Goal: Task Accomplishment & Management: Manage account settings

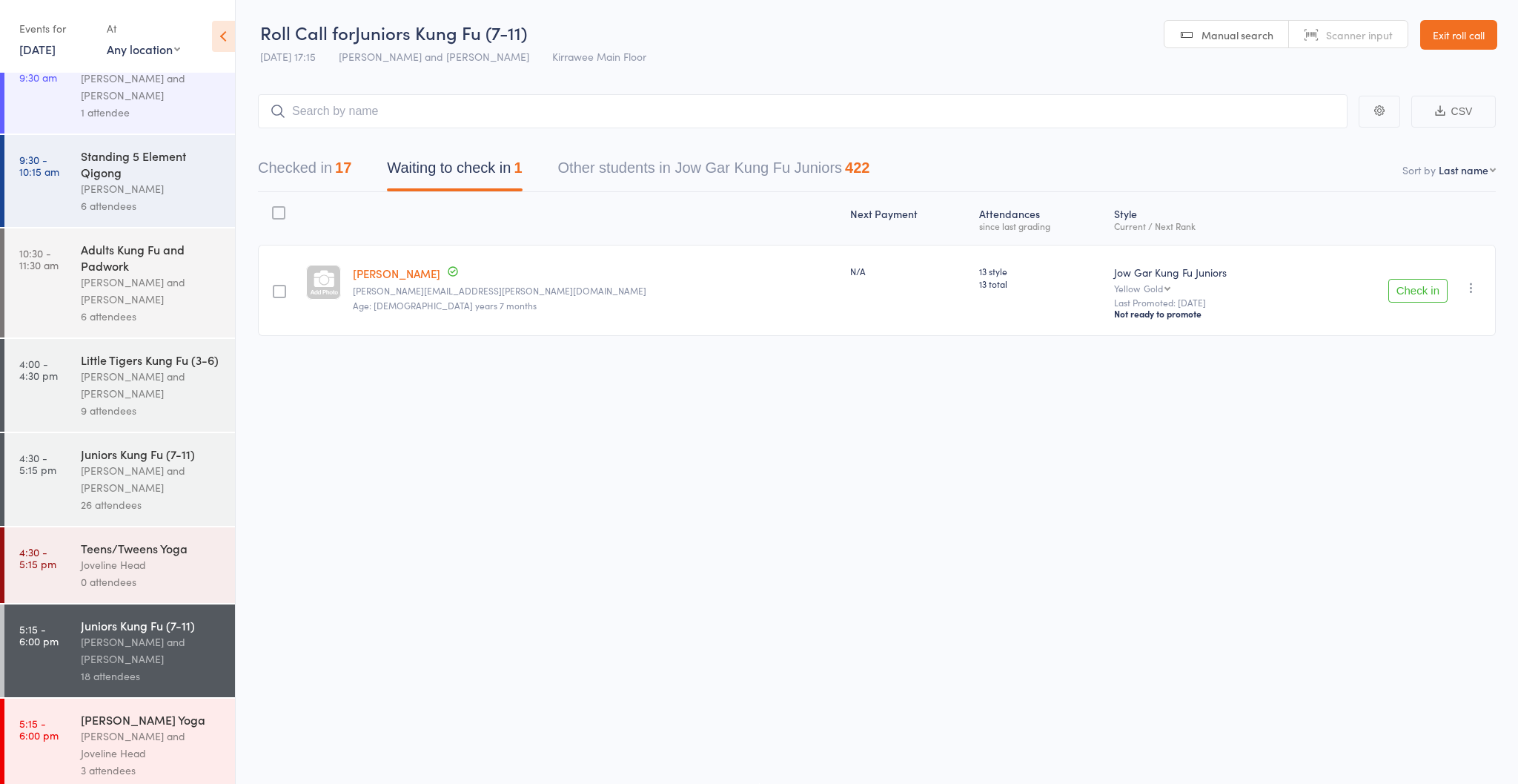
click at [141, 729] on div "[PERSON_NAME] [PERSON_NAME] and Joveline Head 3 attendees" at bounding box center [158, 745] width 154 height 93
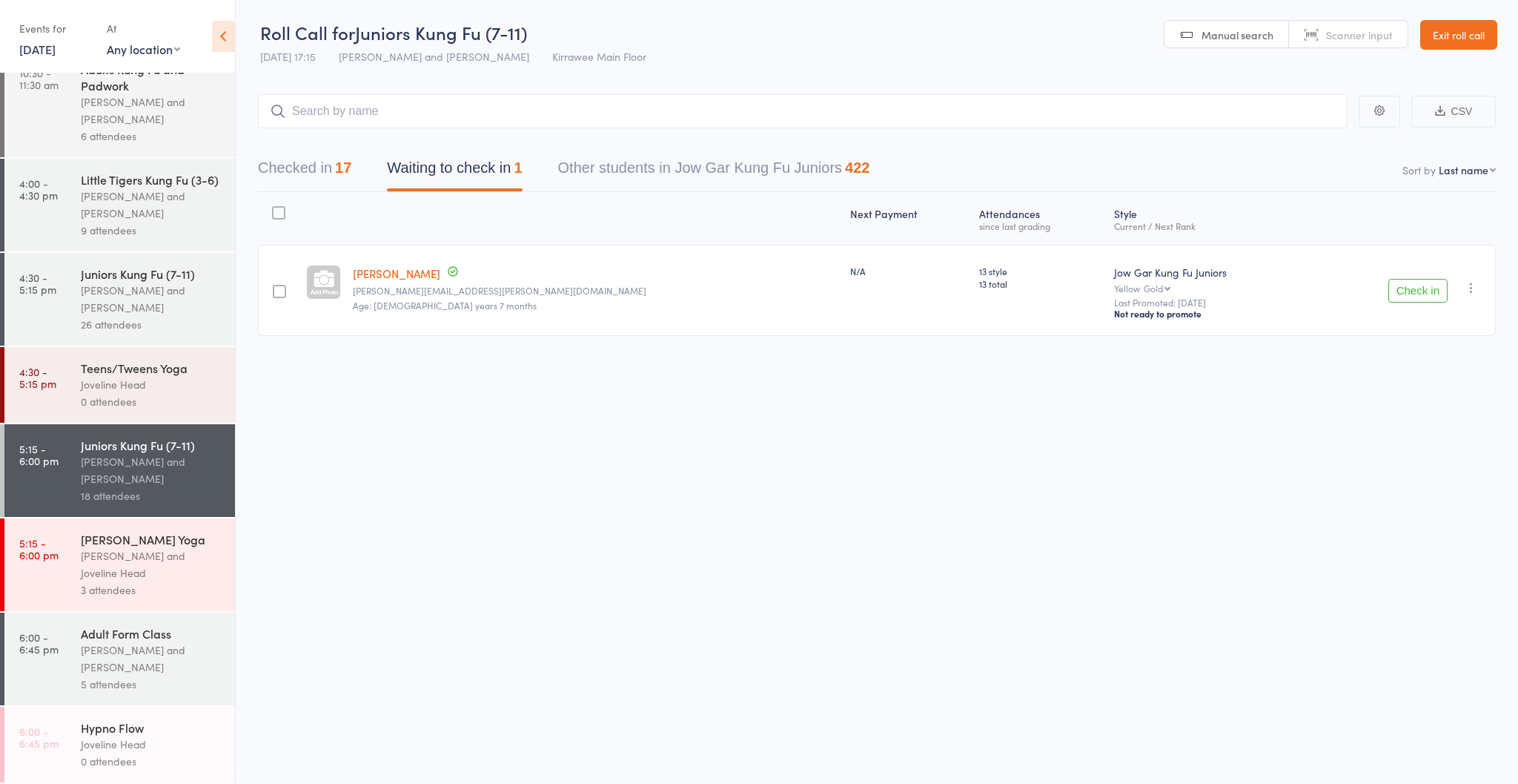
scroll to position [277, 0]
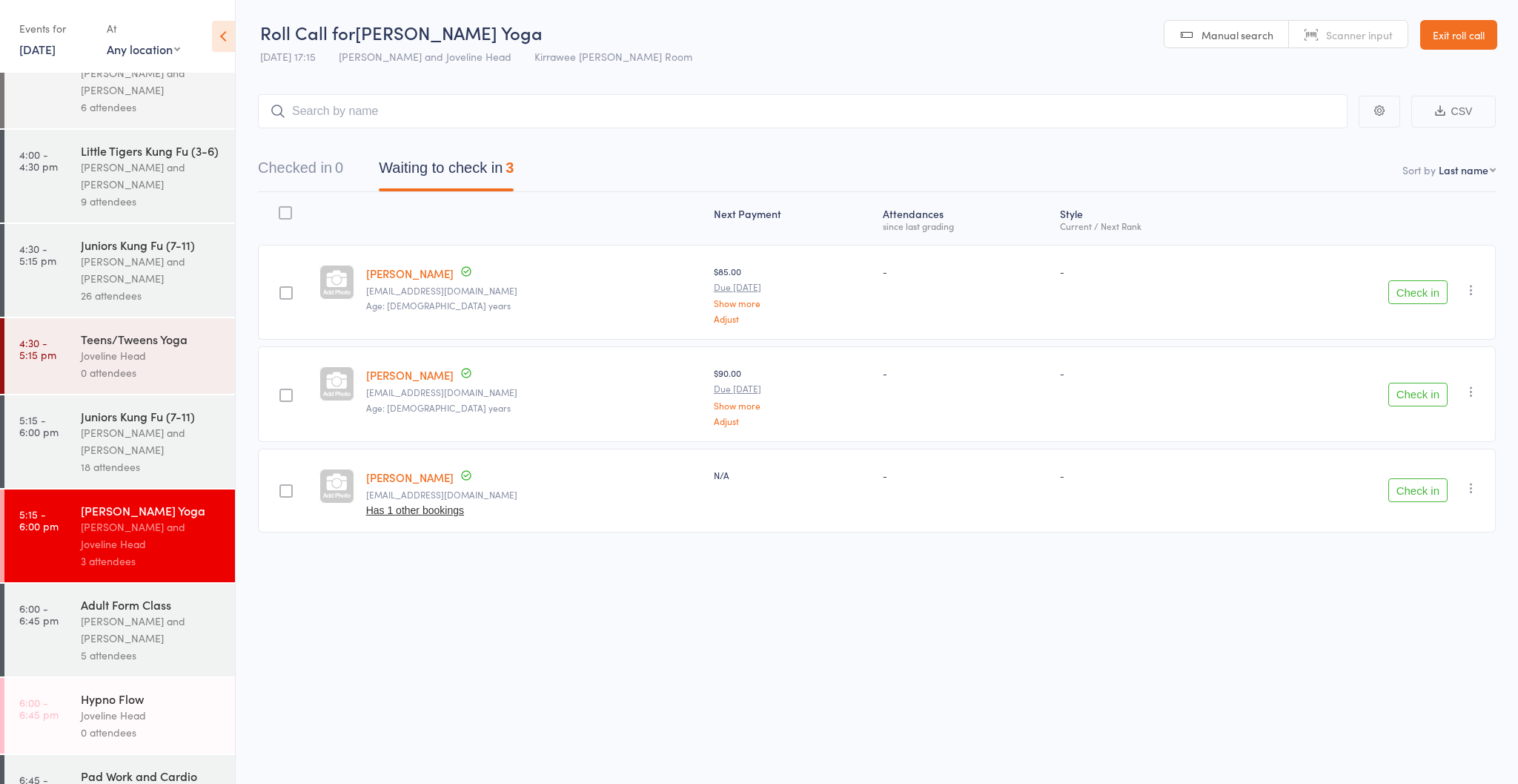
scroll to position [242, 0]
click at [136, 638] on div "[PERSON_NAME] and [PERSON_NAME]" at bounding box center [152, 629] width 142 height 34
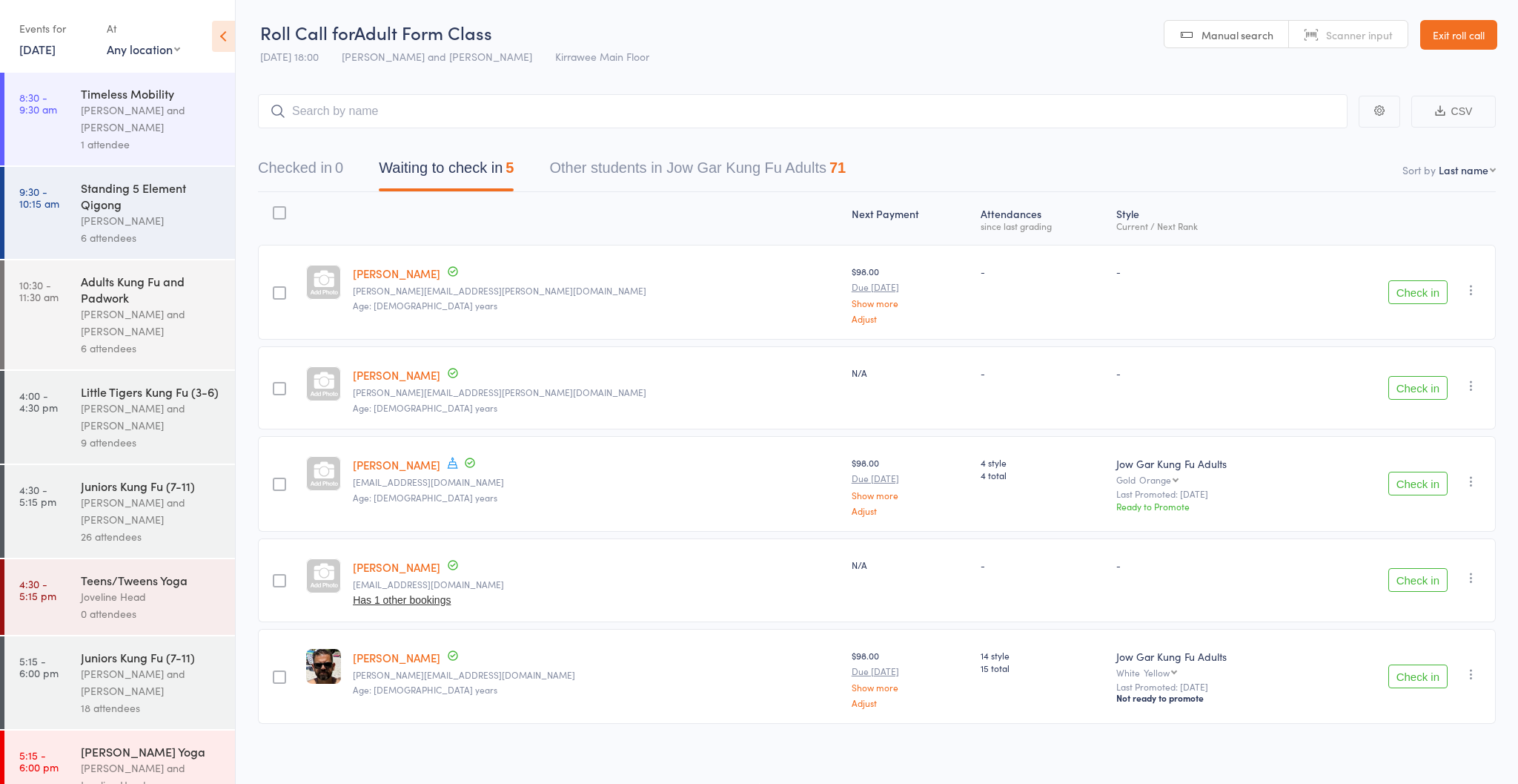
click at [1402, 483] on button "Check in" at bounding box center [1418, 483] width 59 height 24
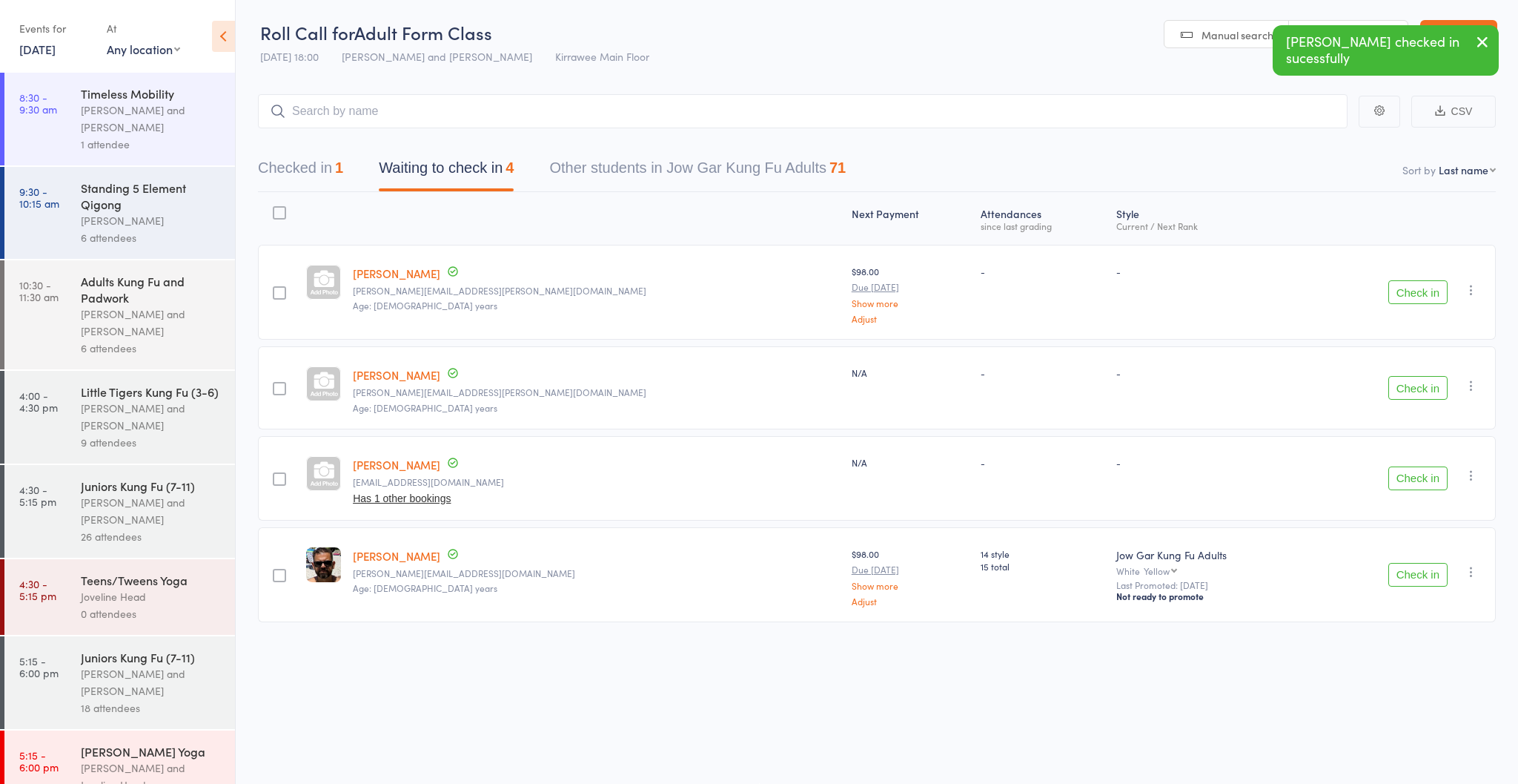
click at [1414, 478] on button "Check in" at bounding box center [1418, 478] width 59 height 24
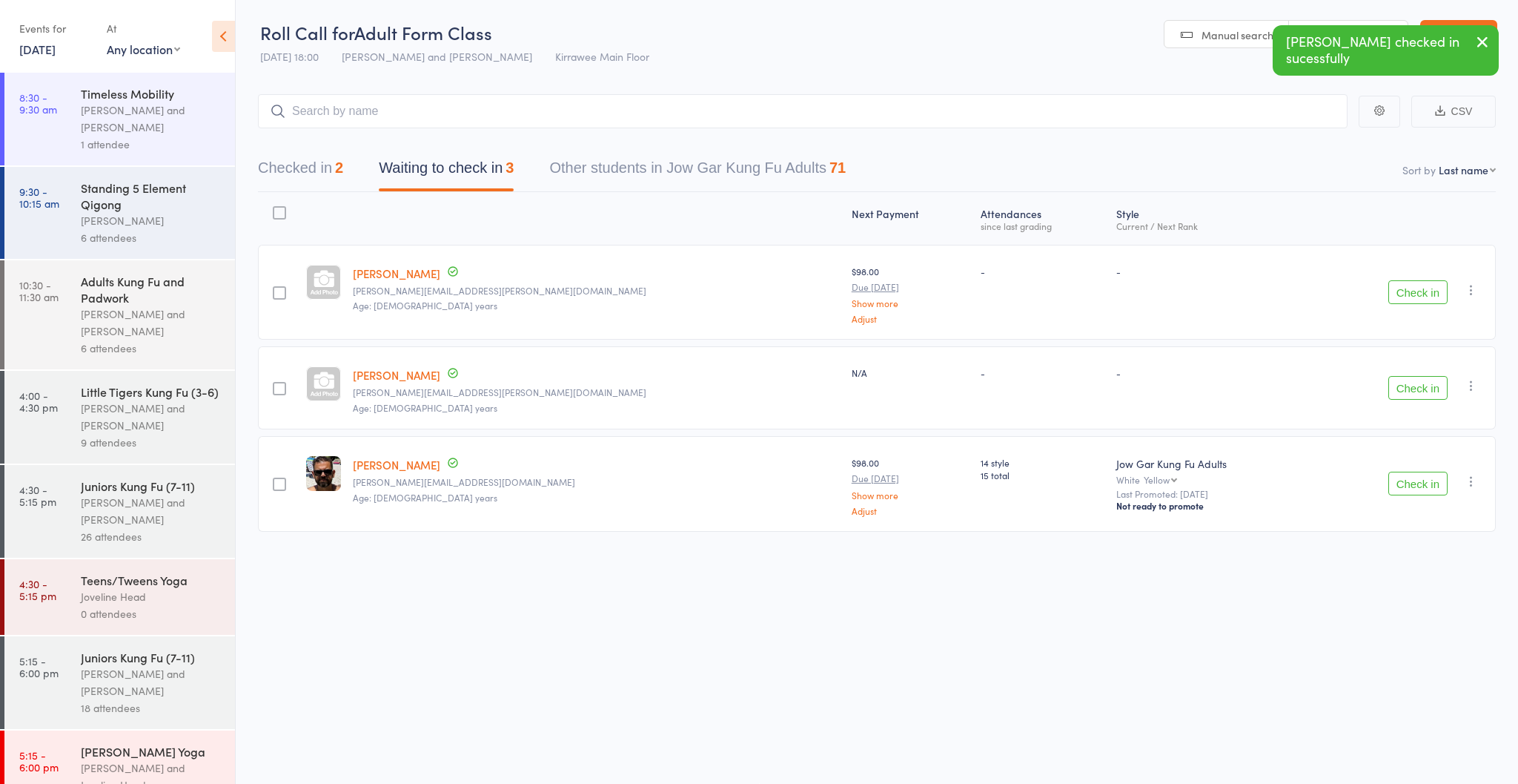
click at [1427, 485] on button "Check in" at bounding box center [1418, 483] width 59 height 24
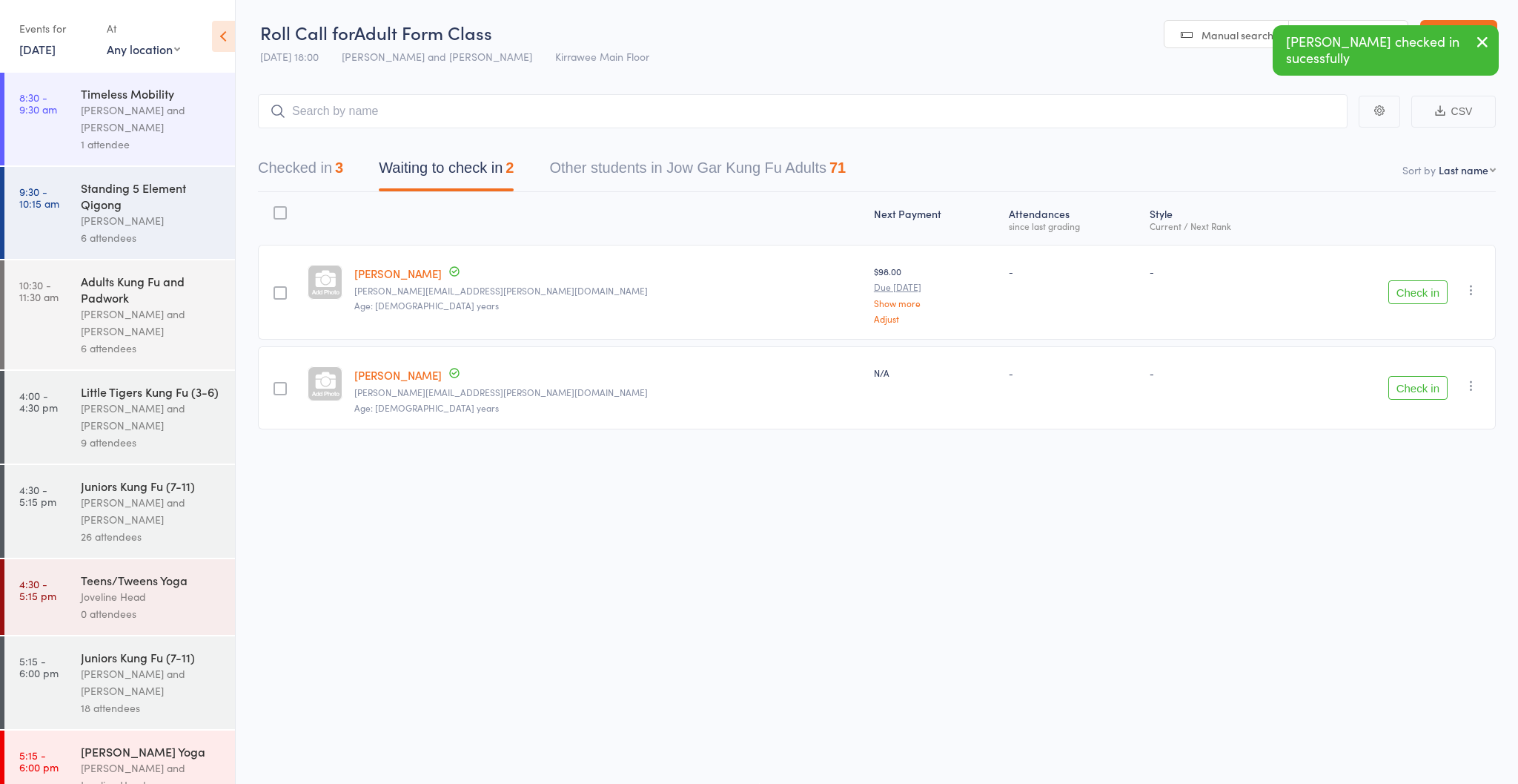
click at [301, 175] on button "Checked in 3" at bounding box center [301, 172] width 85 height 39
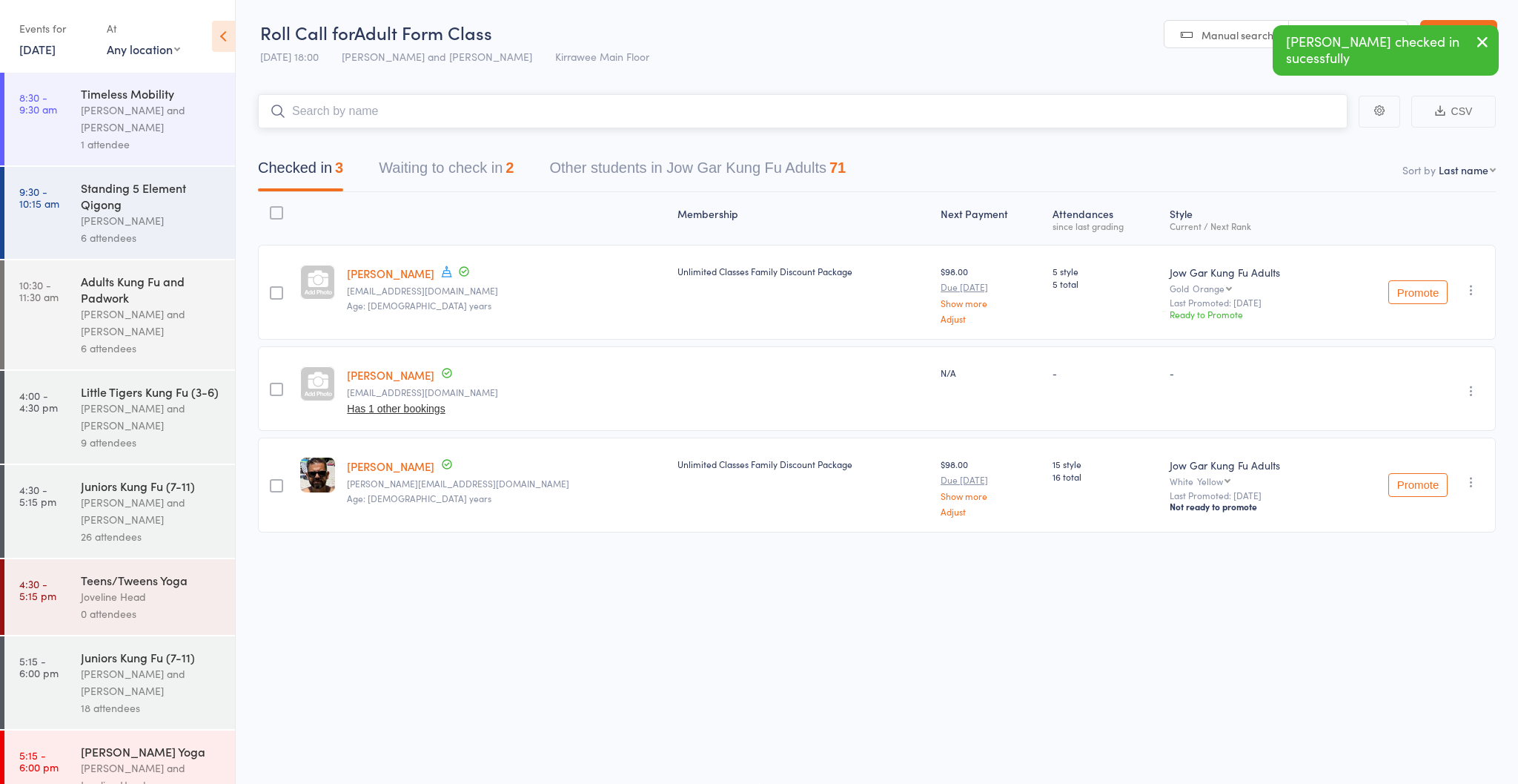
click at [542, 115] on input "search" at bounding box center [803, 111] width 1090 height 34
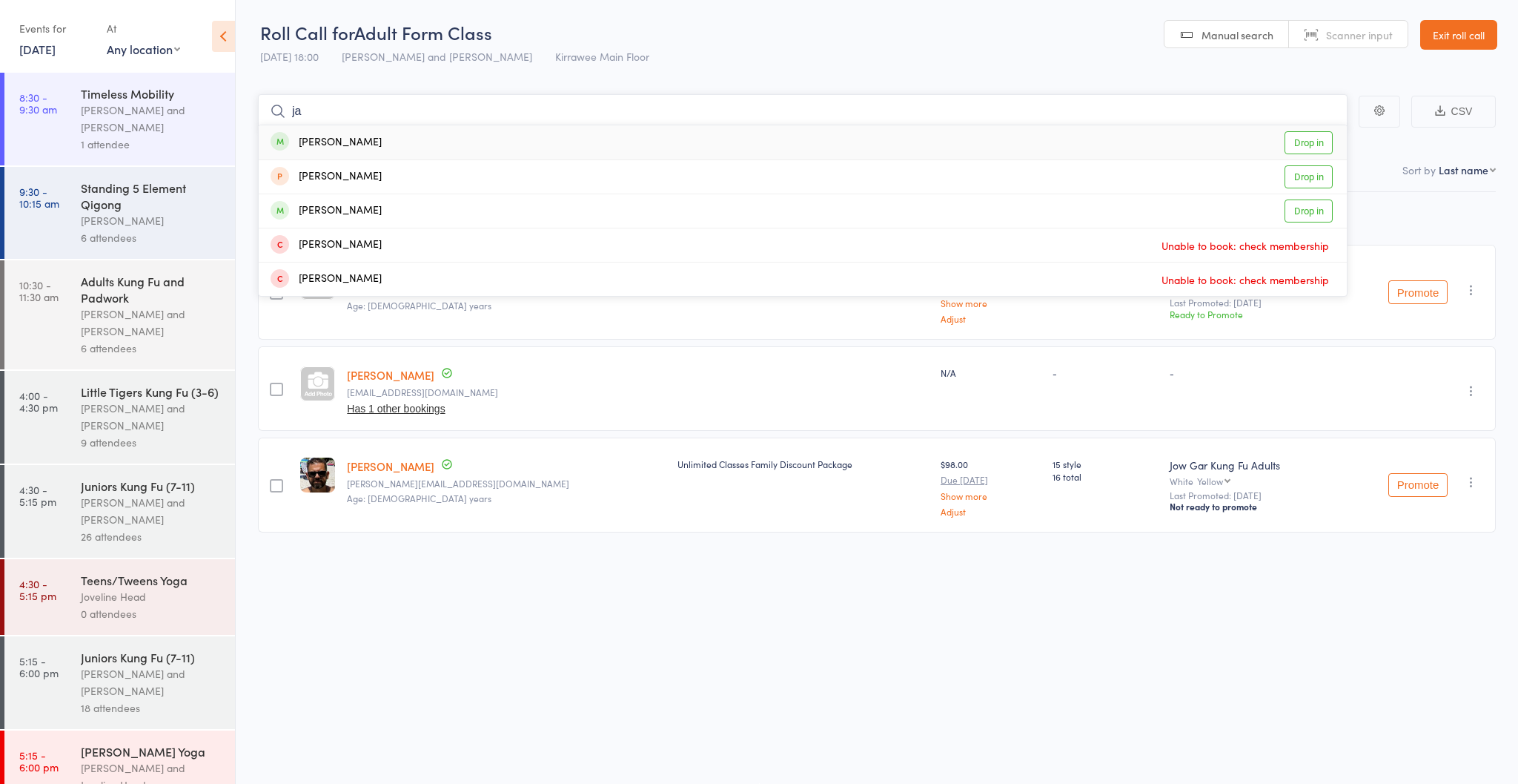
type input "j"
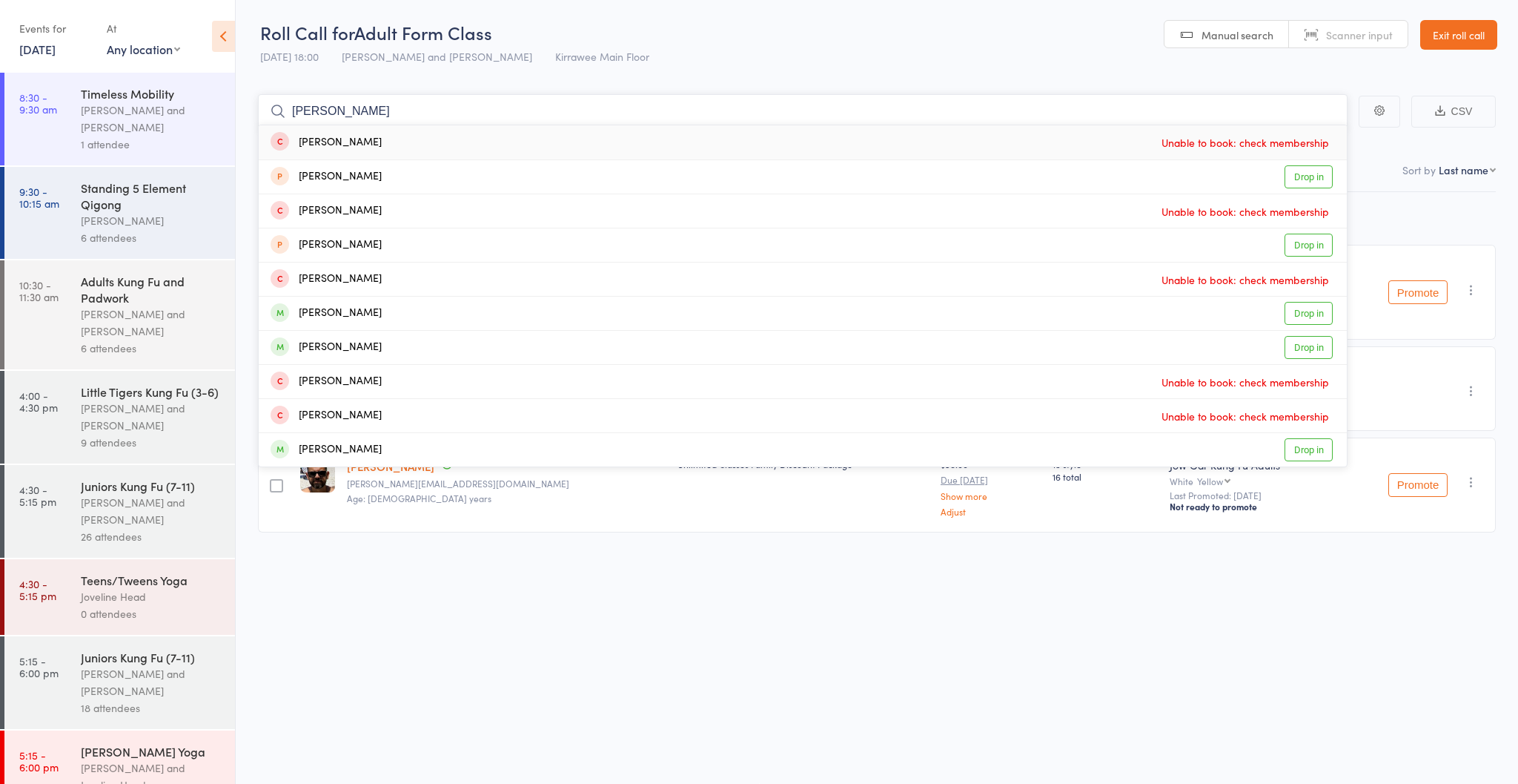
type input "[PERSON_NAME]"
drag, startPoint x: 542, startPoint y: 115, endPoint x: 1298, endPoint y: 312, distance: 781.2
click at [1298, 312] on link "Drop in" at bounding box center [1308, 313] width 48 height 23
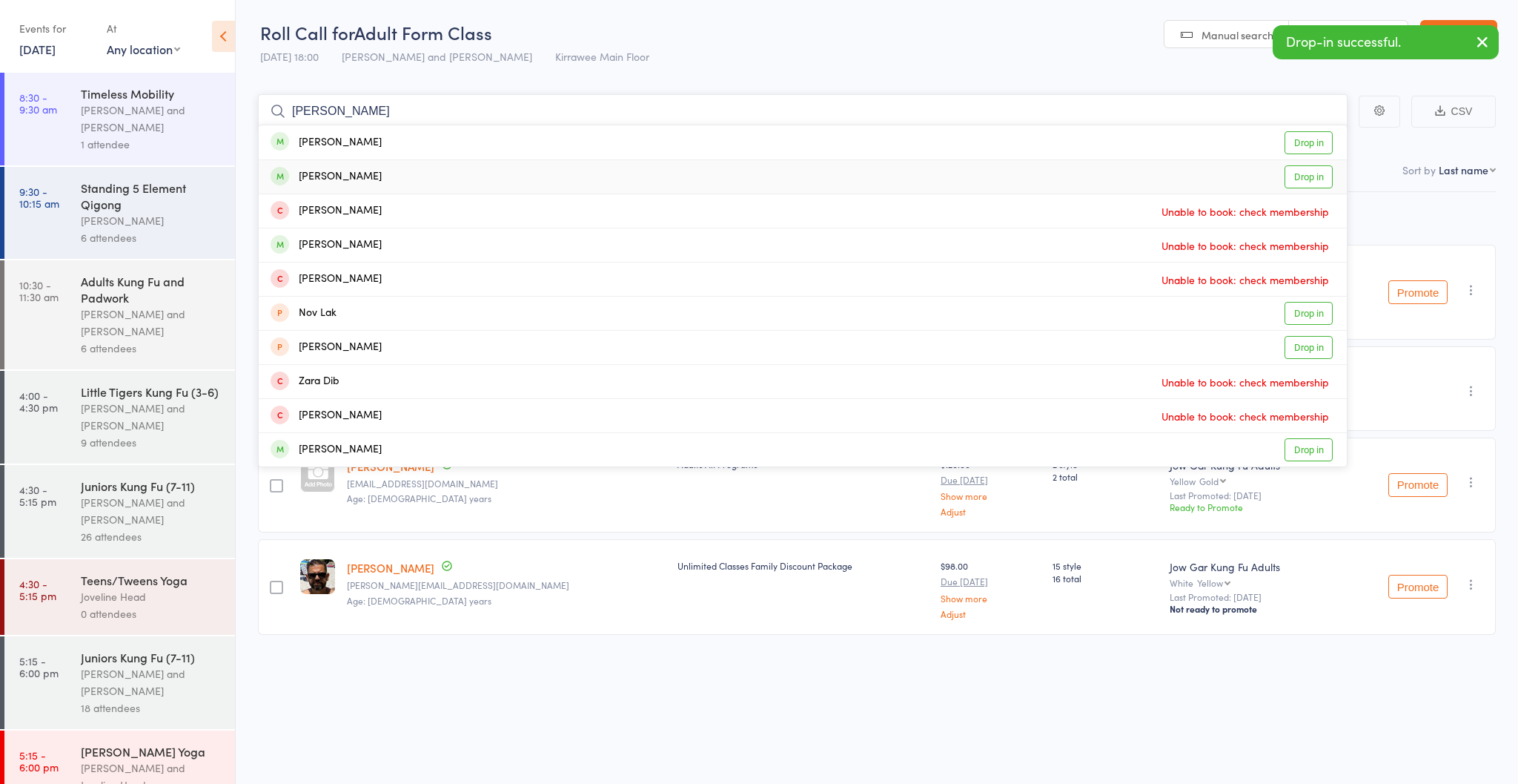
type input "[PERSON_NAME]"
click at [1306, 175] on link "Drop in" at bounding box center [1308, 177] width 48 height 23
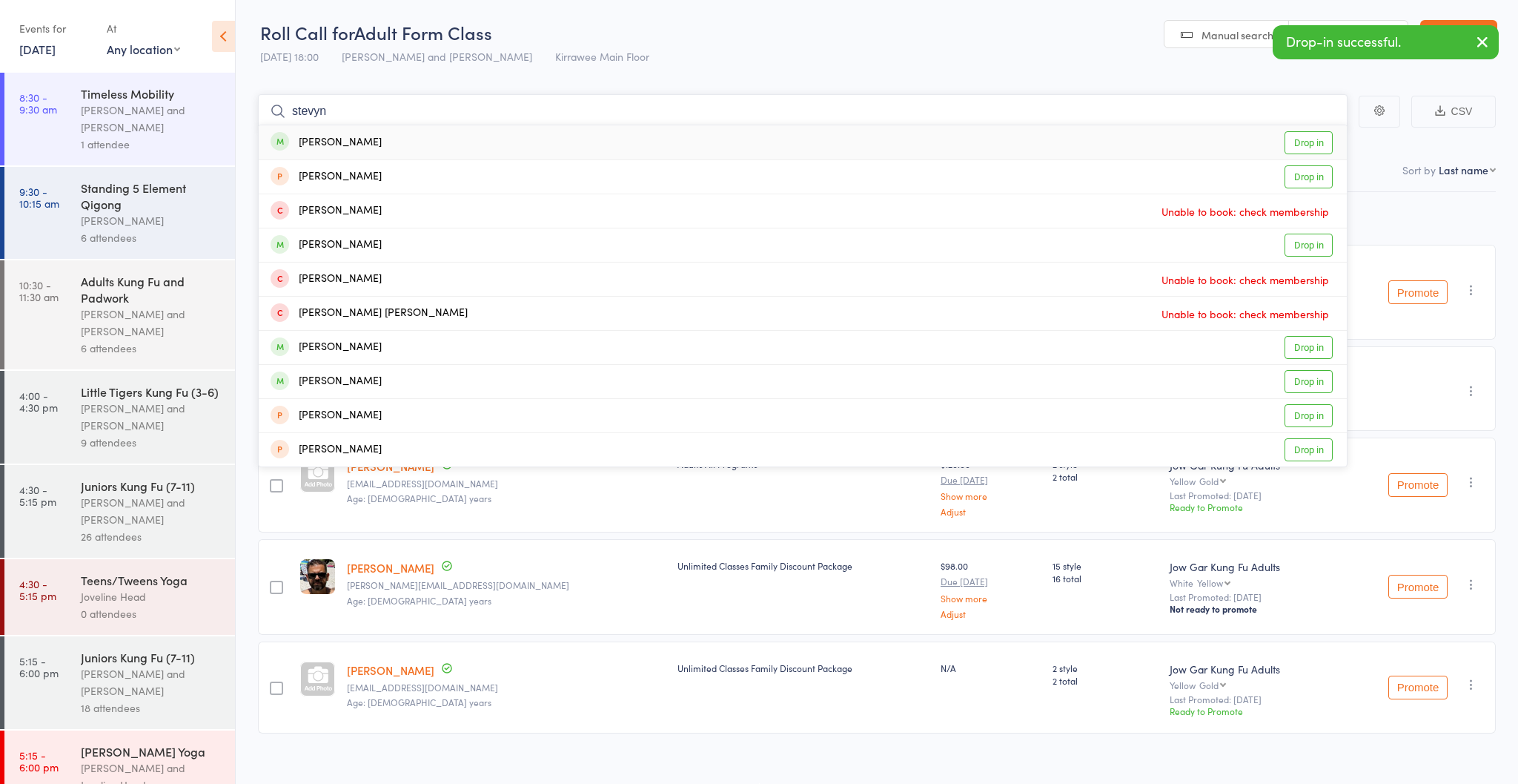
type input "Steven"
drag, startPoint x: 1325, startPoint y: 167, endPoint x: 1323, endPoint y: 145, distance: 22.1
click at [1323, 145] on link "Drop in" at bounding box center [1308, 143] width 48 height 23
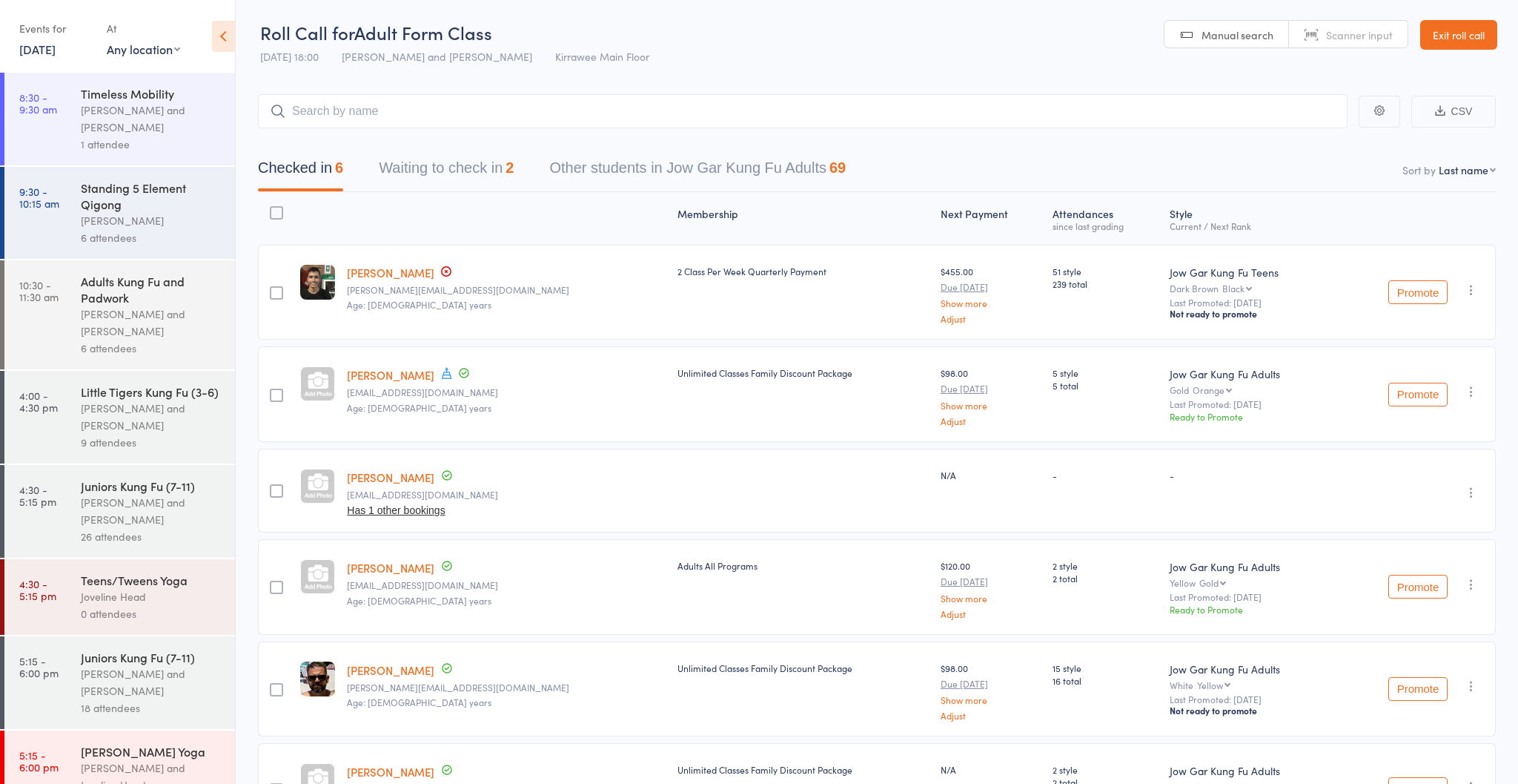
click at [134, 419] on div "Nathan Head and Nathan Donnellan" at bounding box center [152, 417] width 142 height 34
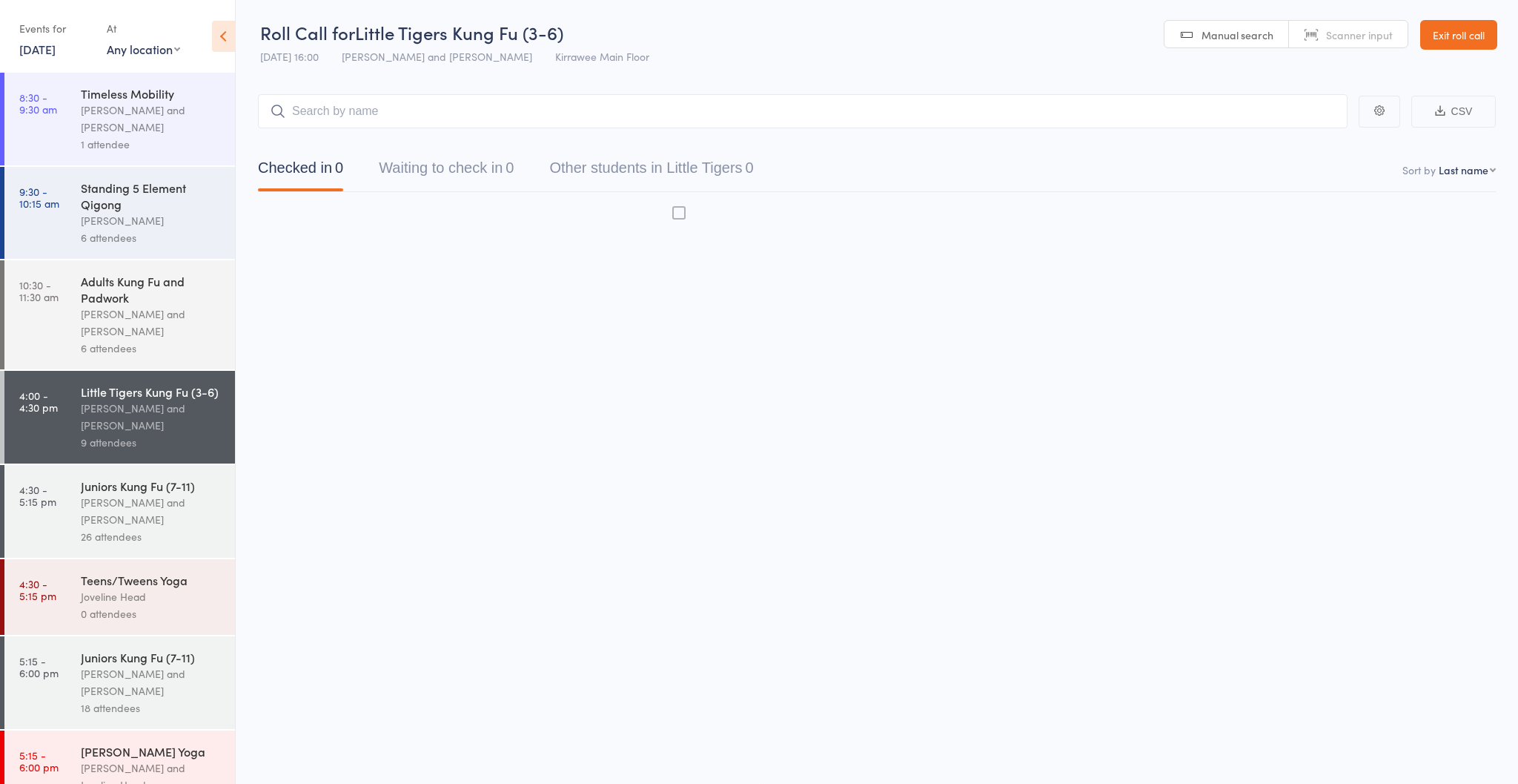
click at [144, 510] on div "Nathan Head and Nathan Donnellan" at bounding box center [152, 511] width 142 height 34
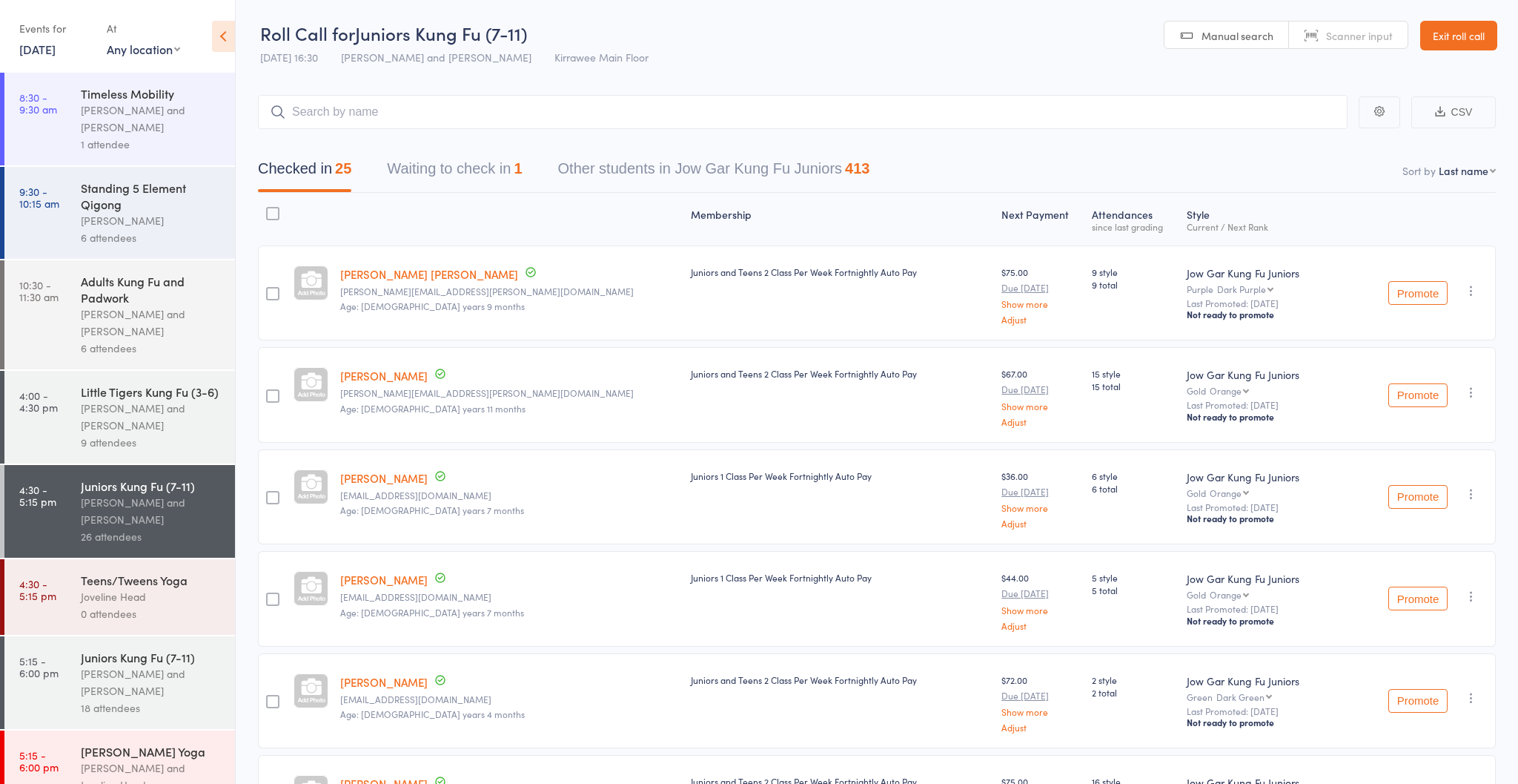
click at [138, 687] on div "Nathan Head and Nathan Donnellan" at bounding box center [152, 682] width 142 height 34
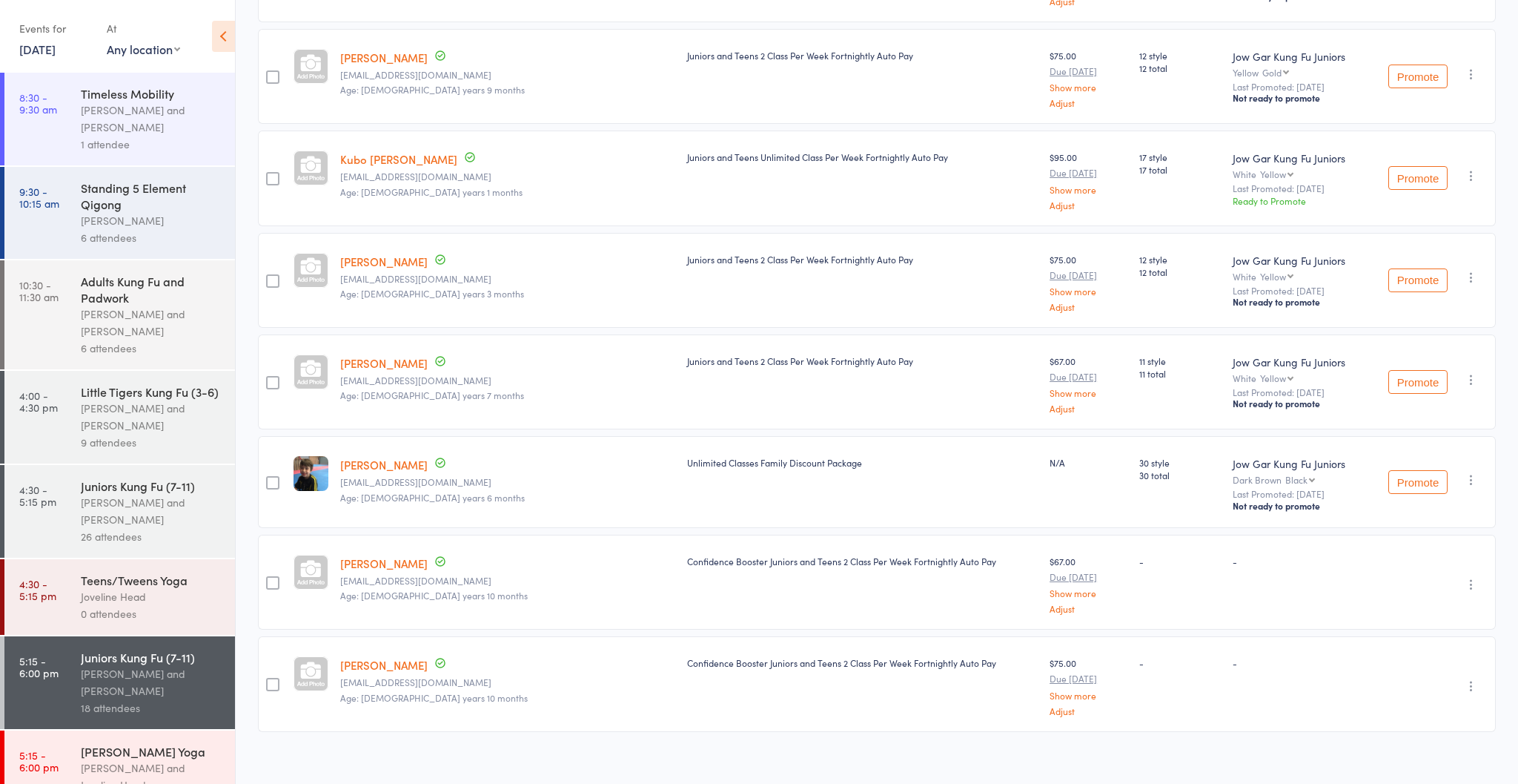
scroll to position [1223, 0]
click at [385, 556] on link "[PERSON_NAME]" at bounding box center [383, 564] width 88 height 16
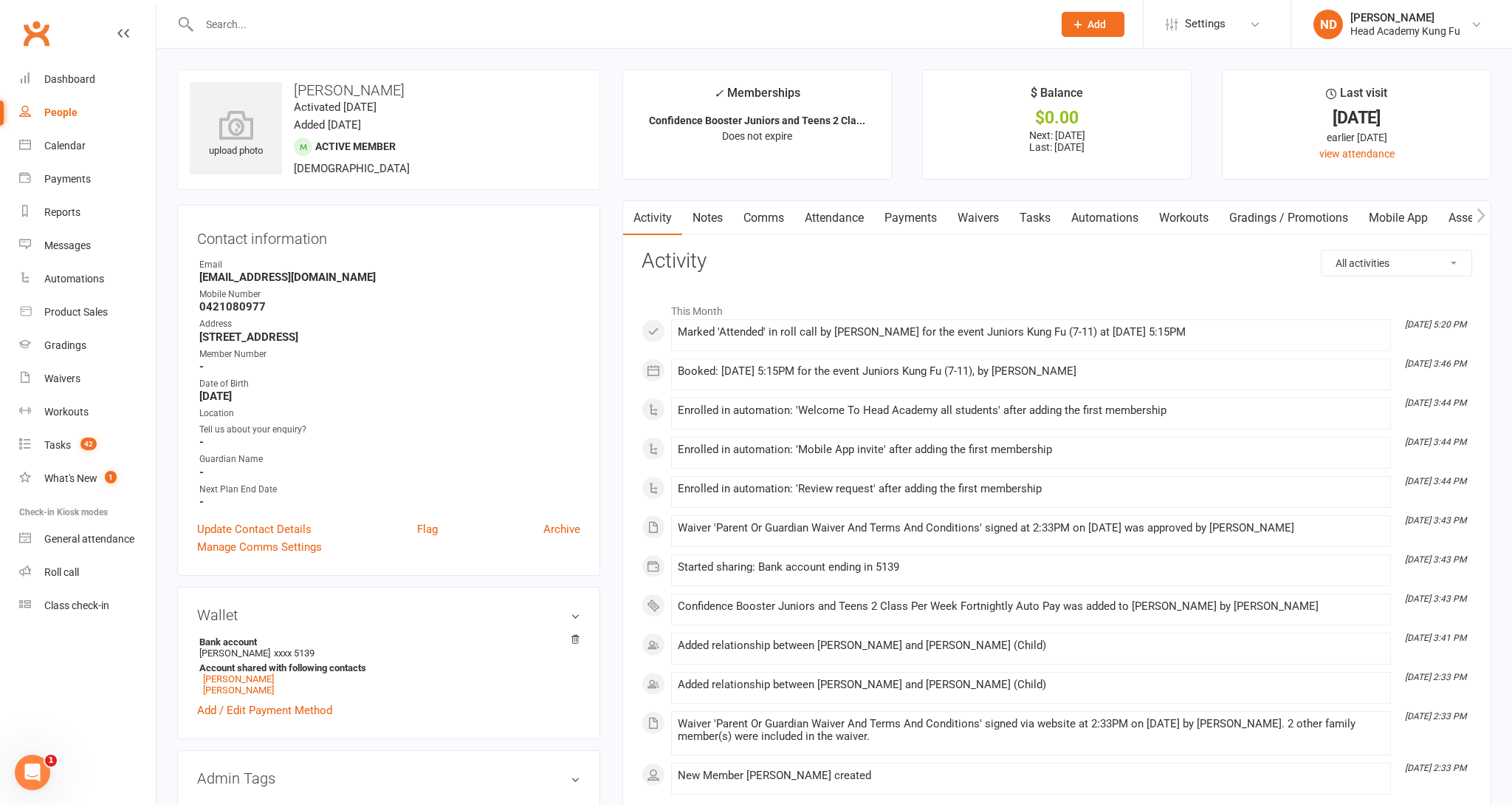
click at [919, 222] on link "Payments" at bounding box center [911, 218] width 73 height 34
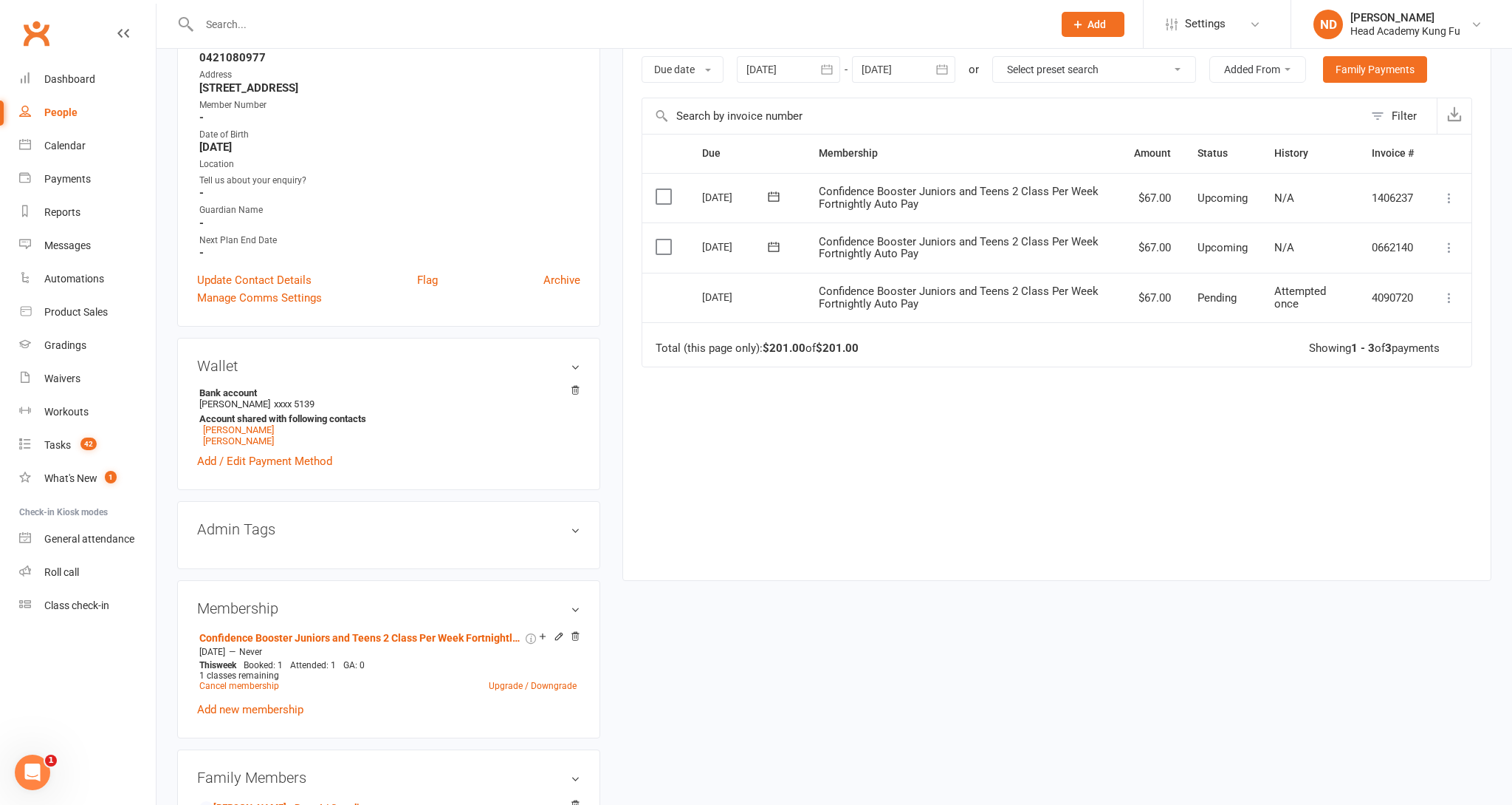
scroll to position [256, 0]
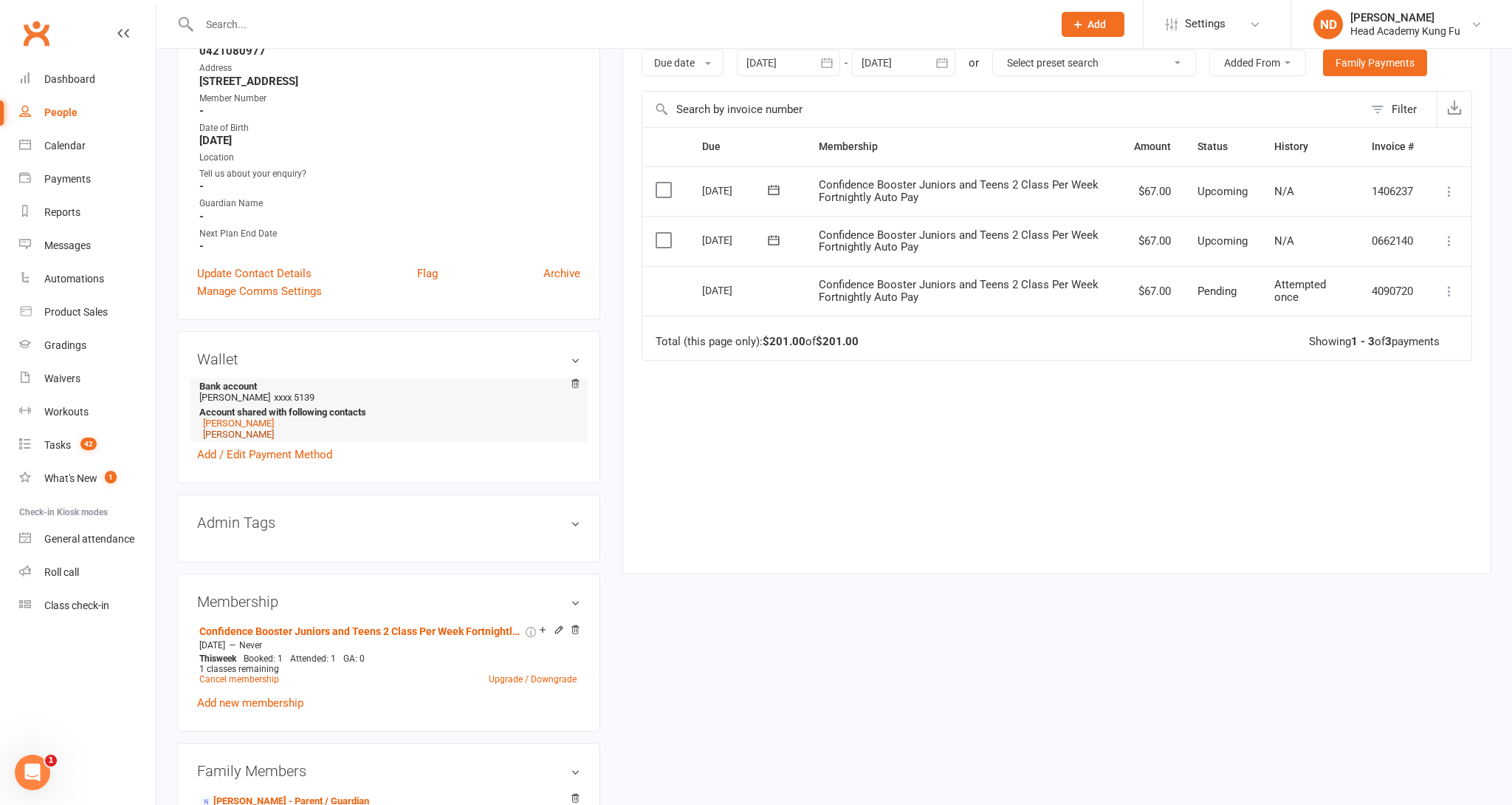
click at [259, 434] on link "[PERSON_NAME]" at bounding box center [238, 434] width 71 height 11
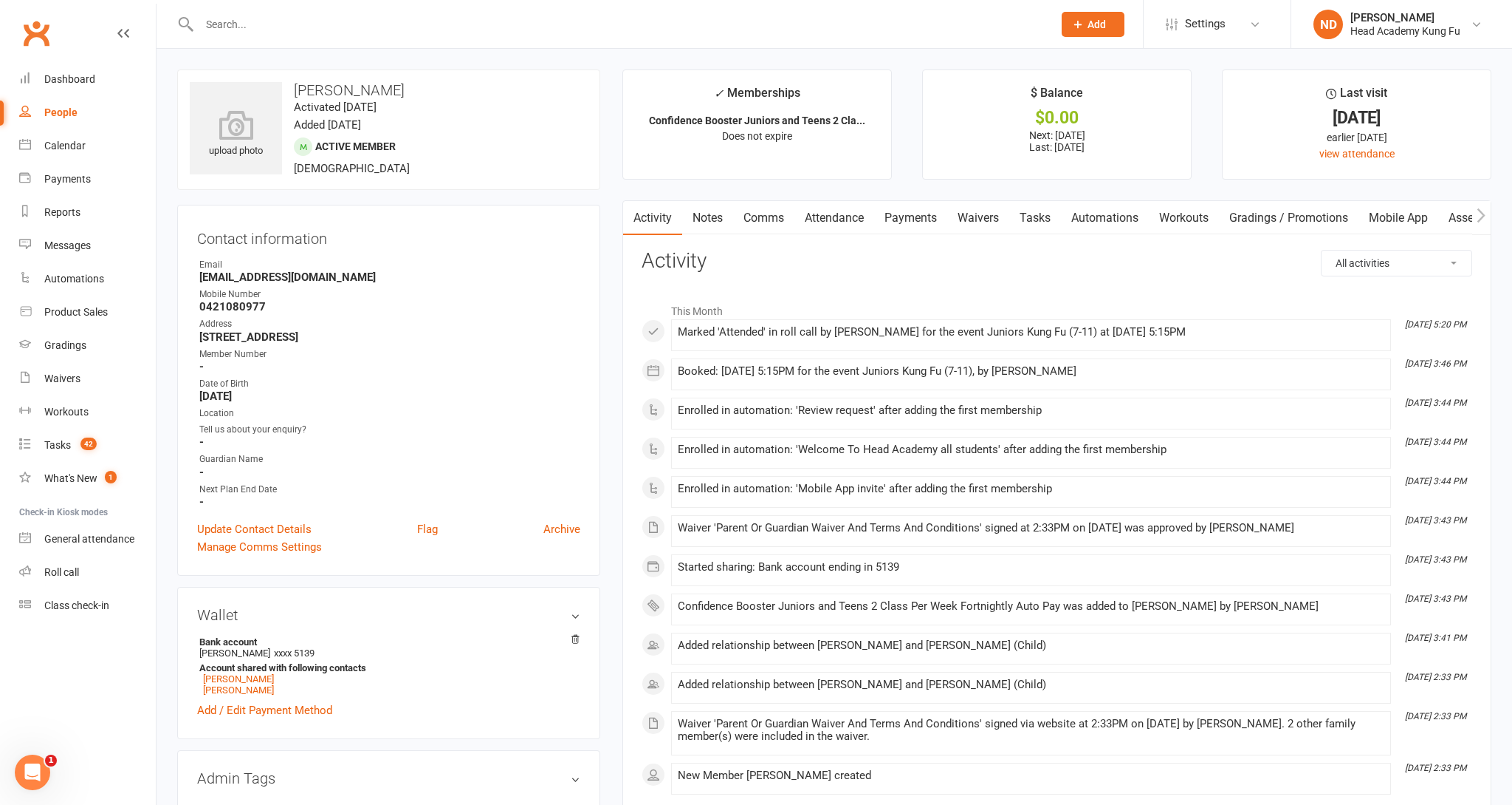
click at [929, 219] on link "Payments" at bounding box center [911, 218] width 73 height 34
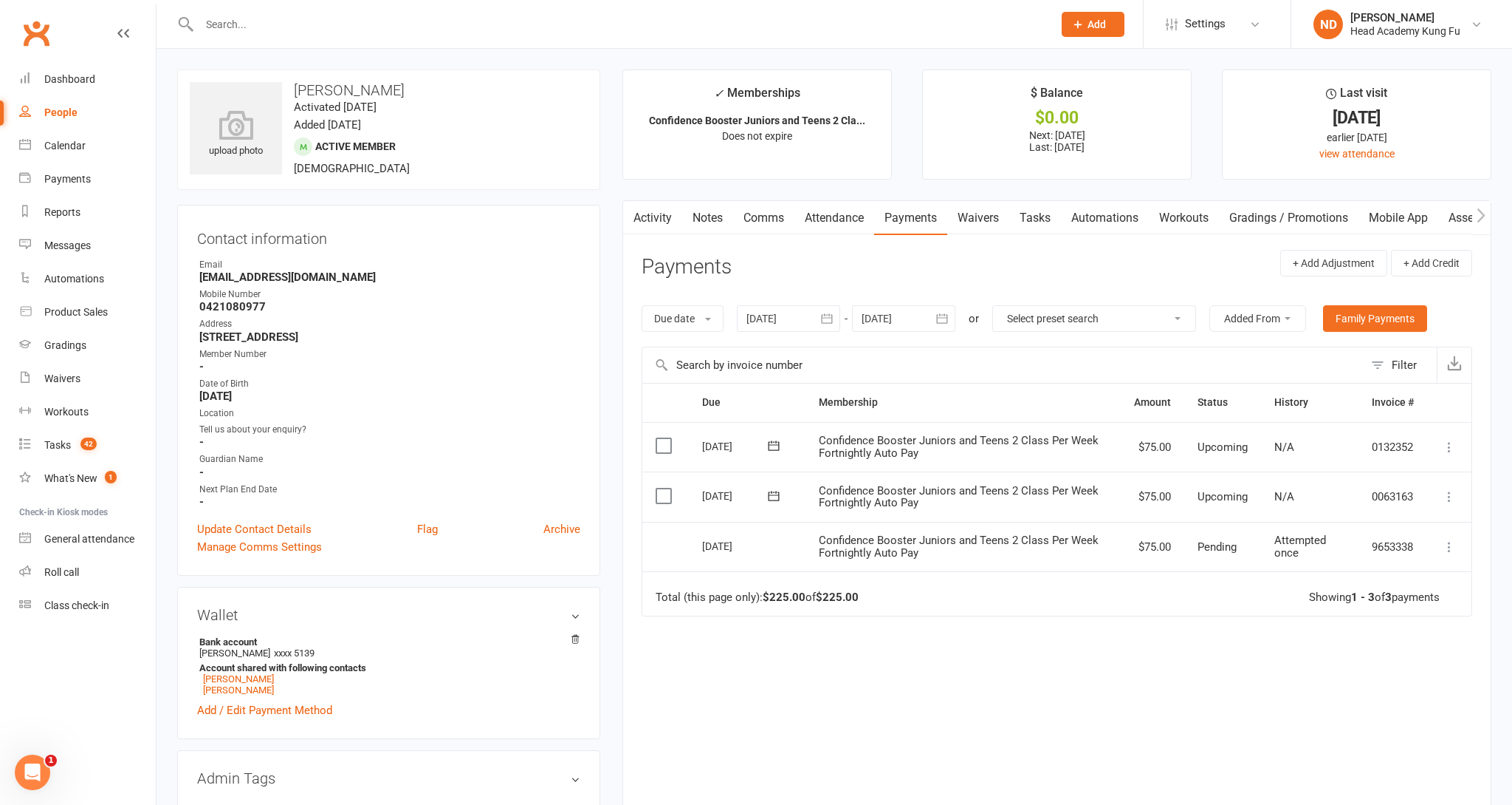
click at [55, 144] on div "Calendar" at bounding box center [64, 145] width 42 height 11
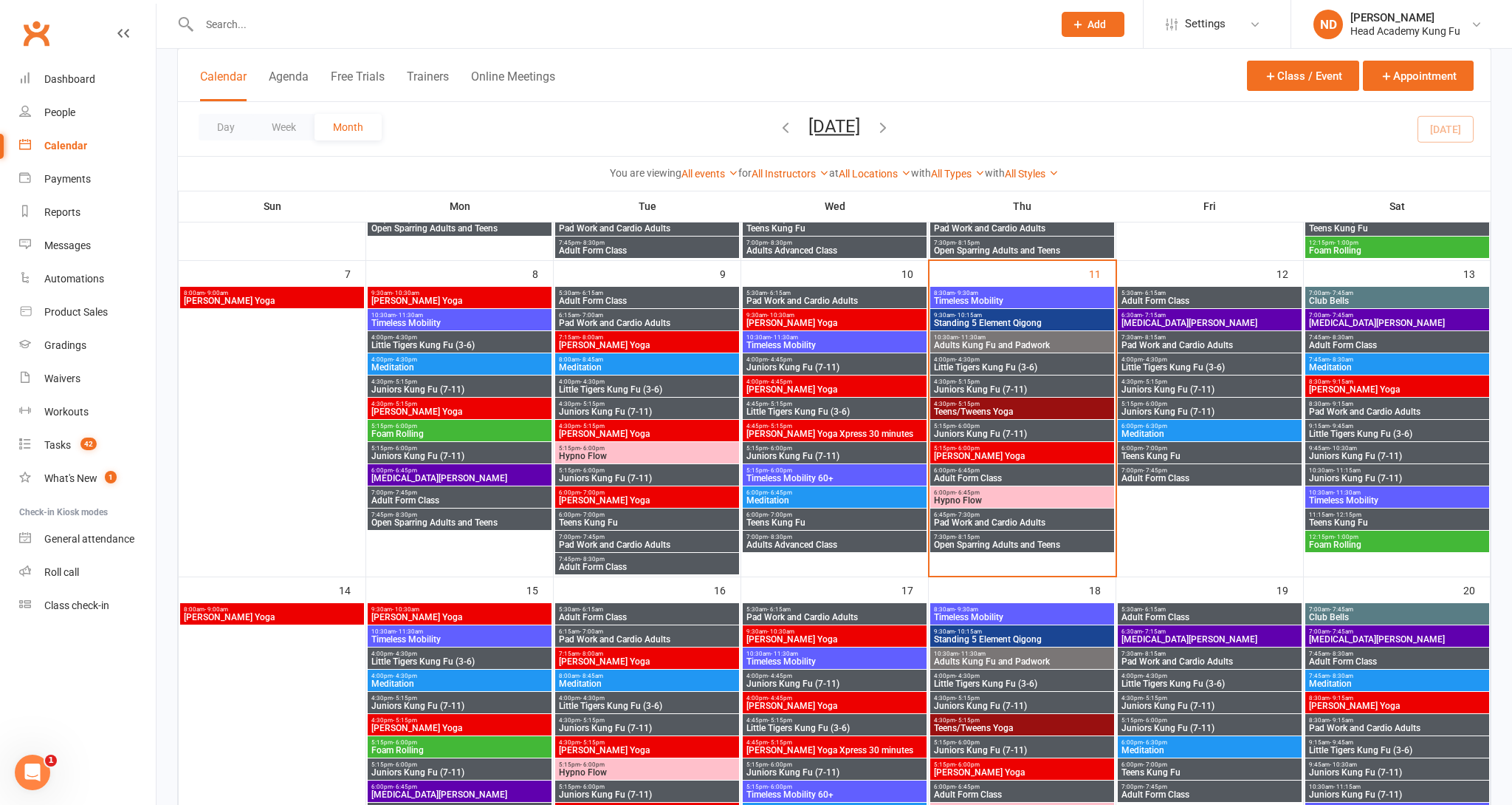
scroll to position [357, 0]
